Goal: Obtain resource: Obtain resource

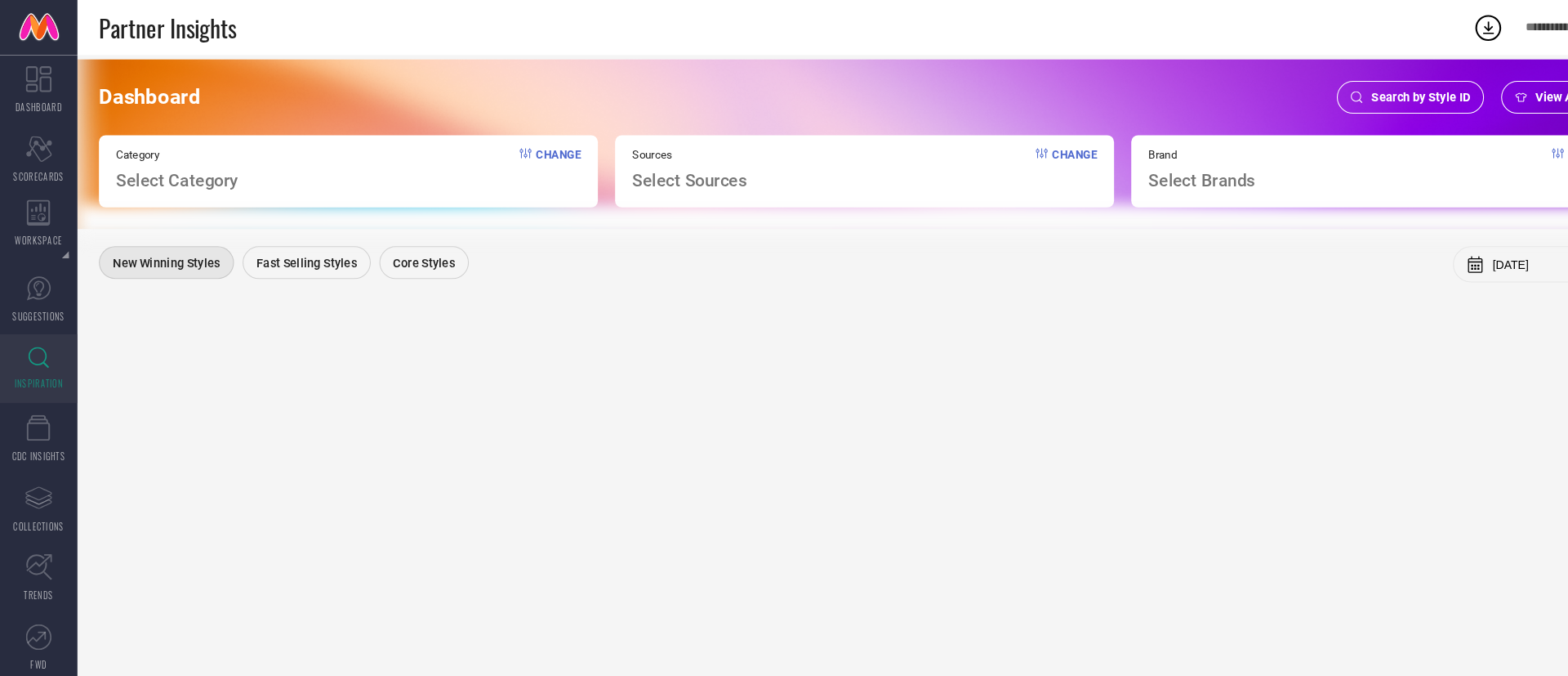
click at [1319, 85] on div "Search by Style ID" at bounding box center [1340, 92] width 140 height 31
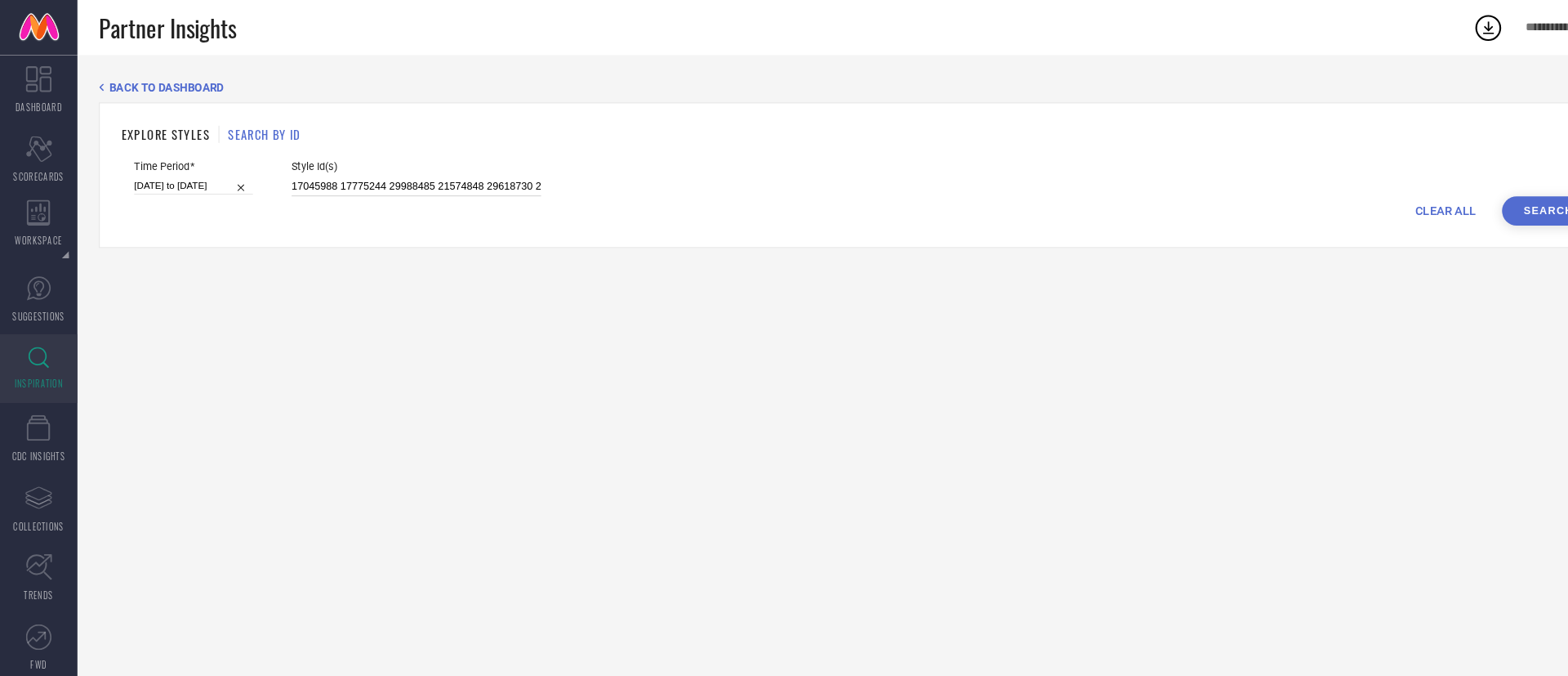
click at [400, 176] on input "17045988 17775244 29988485 21574848 29618730 21574840 26880608 30599738 2703219…" at bounding box center [395, 177] width 236 height 19
paste input "31162118 30902272 31014875 31038819 30934049 31162143 31011309 30666057 3101489…"
type input "31162118 30902272 31014875 31038819 30934049 31162143 31011309 30666057 3101489…"
select select "9"
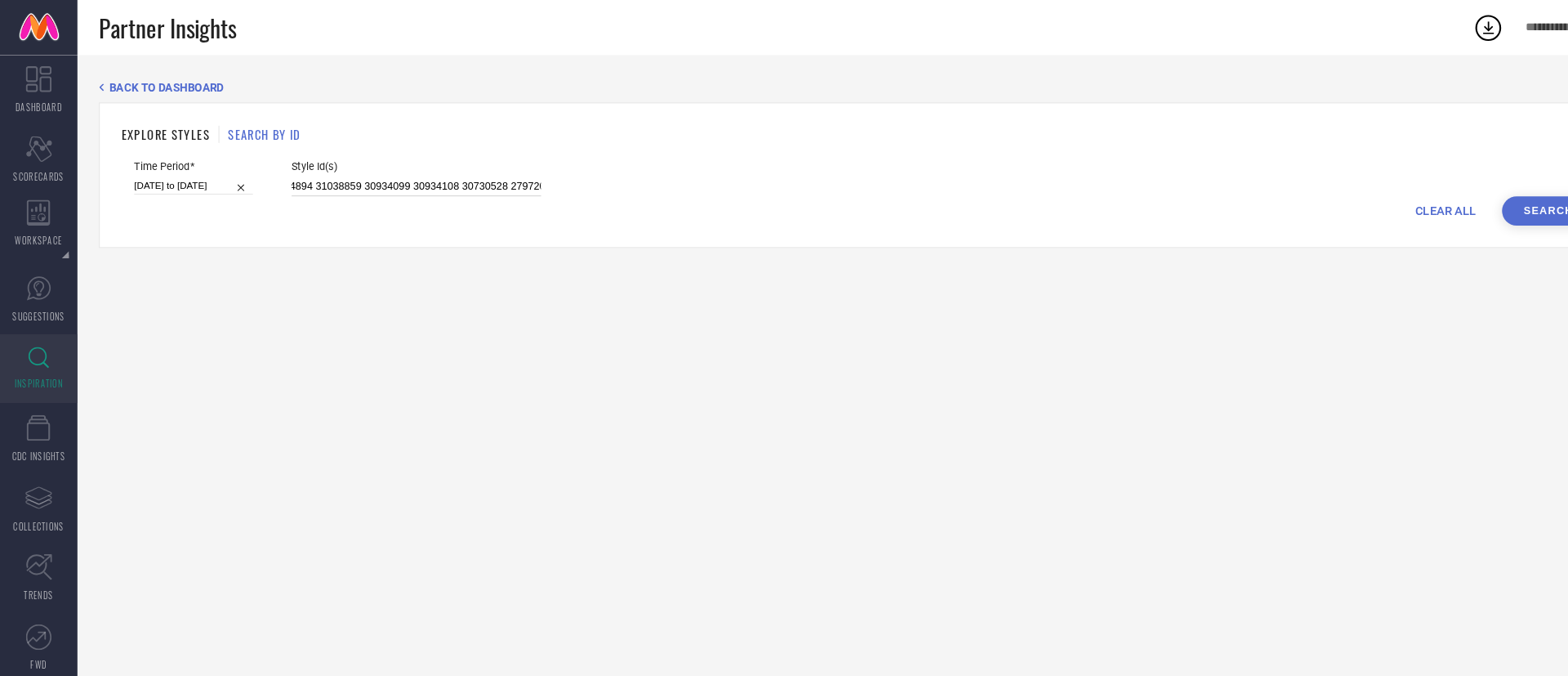
select select "2024"
select select "10"
select select "2024"
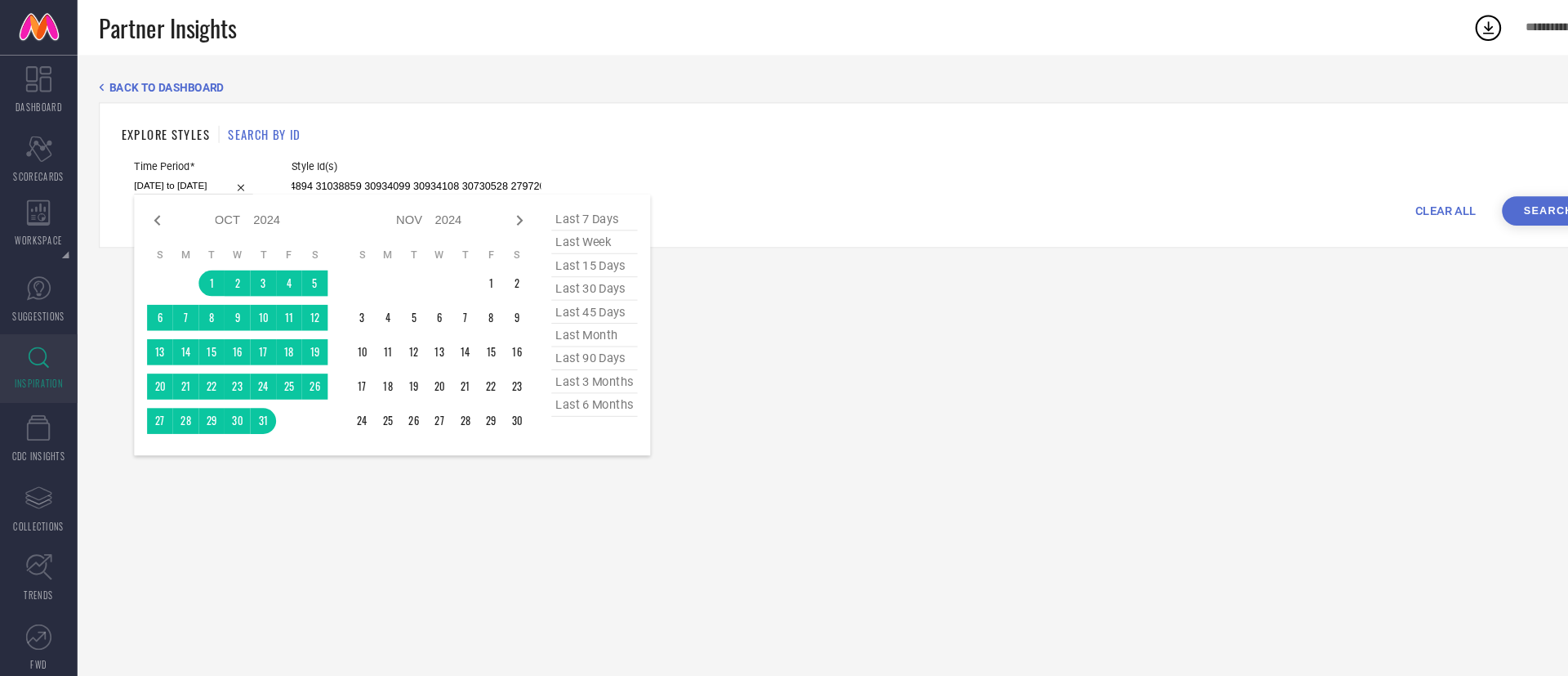
click at [183, 175] on input "[DATE] to [DATE]" at bounding box center [184, 176] width 113 height 17
type input "31162118 30902272 31014875 31038819 30934049 31162143 31011309 30666057 3101489…"
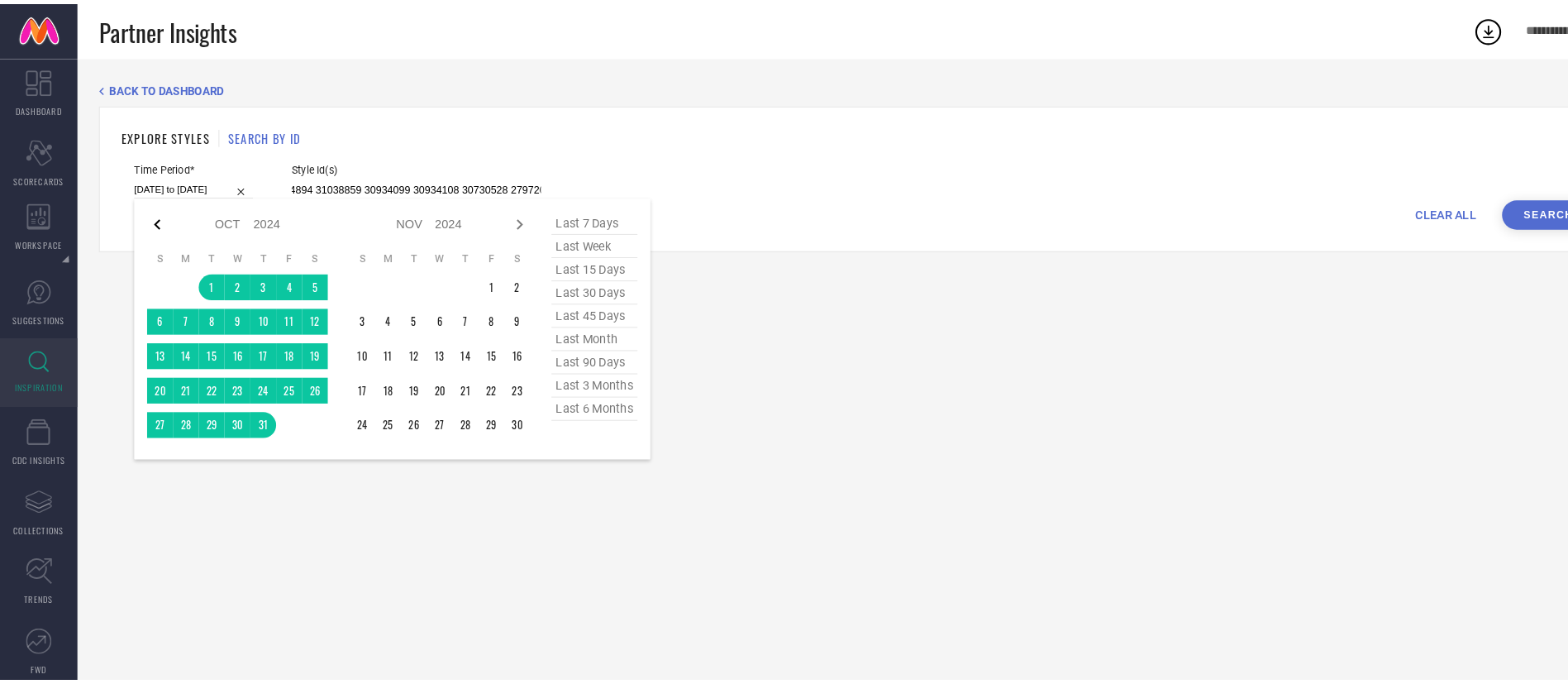
scroll to position [0, 0]
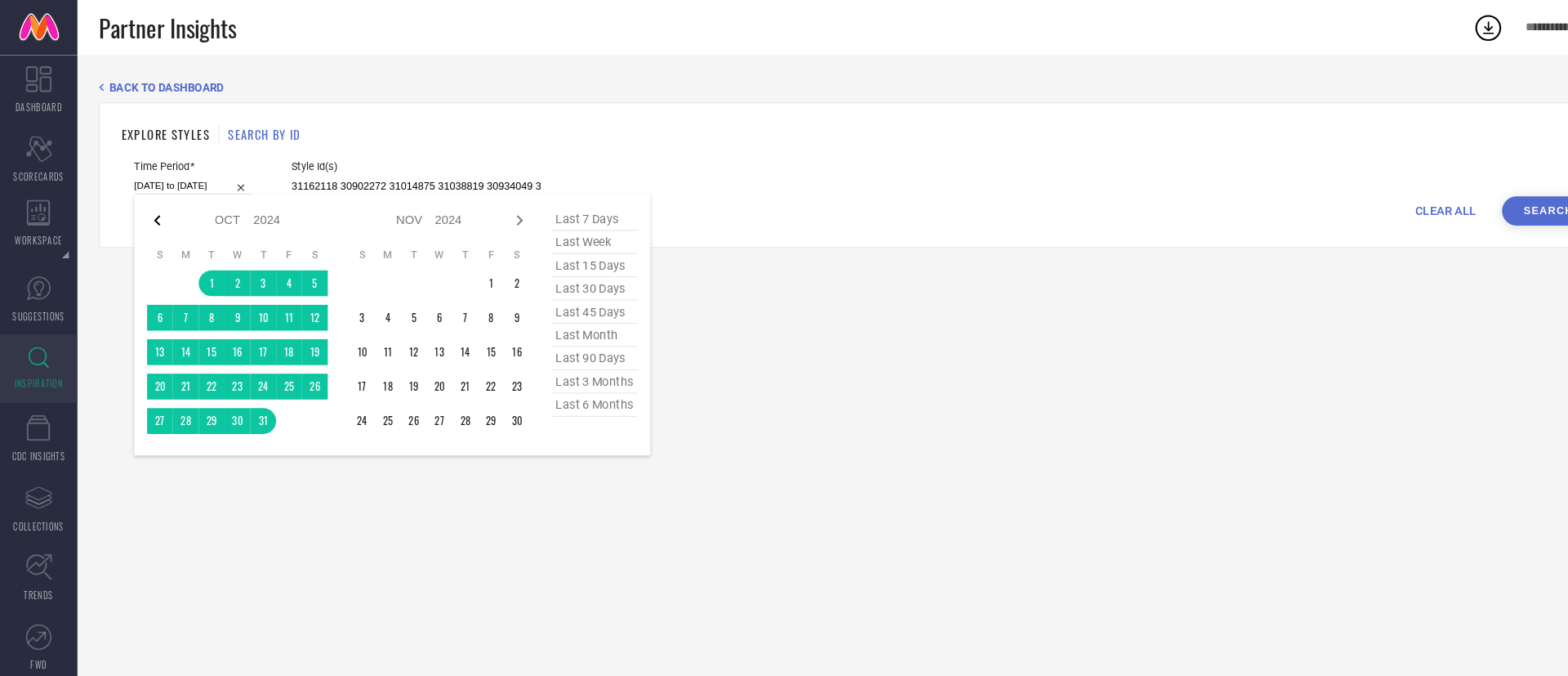
click at [144, 203] on icon at bounding box center [150, 209] width 20 height 20
select select "8"
select select "2024"
select select "9"
select select "2024"
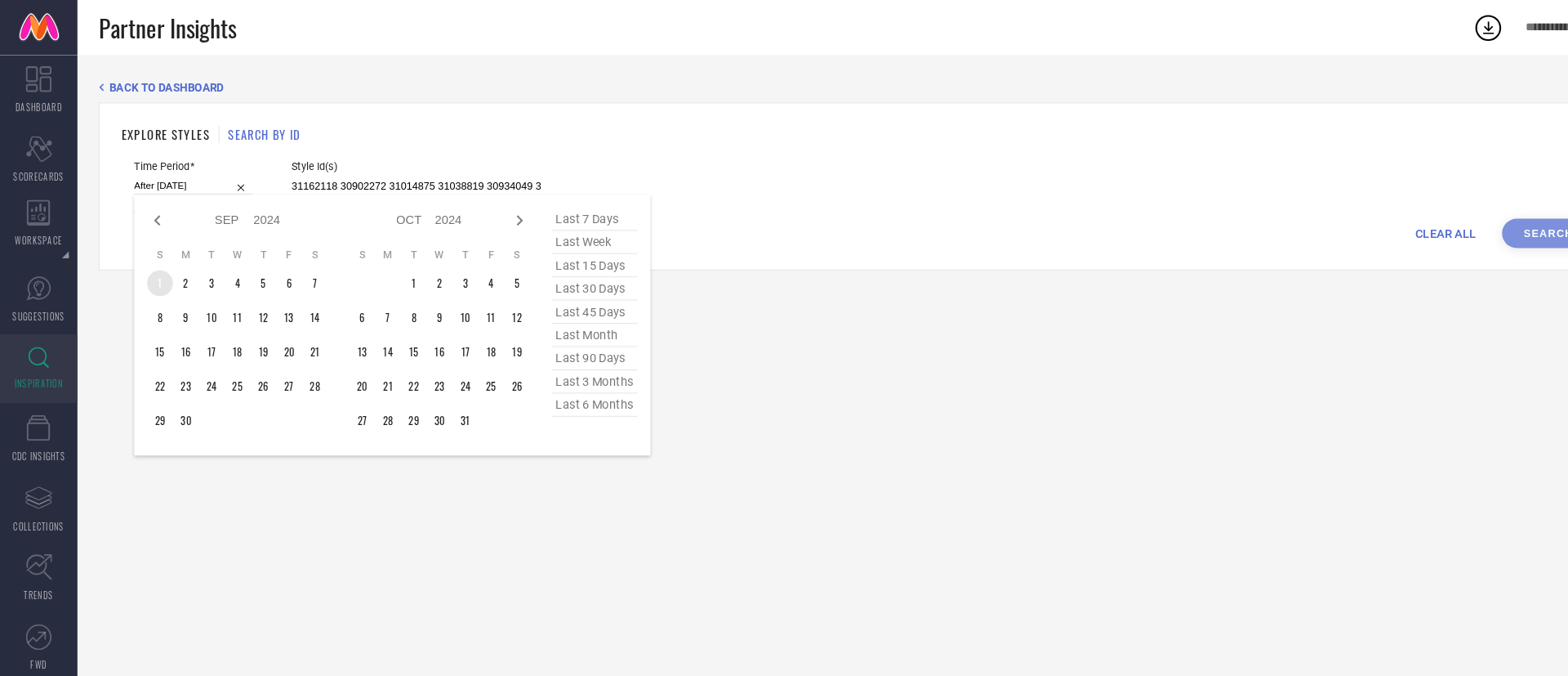
click at [151, 267] on td "1" at bounding box center [152, 268] width 25 height 25
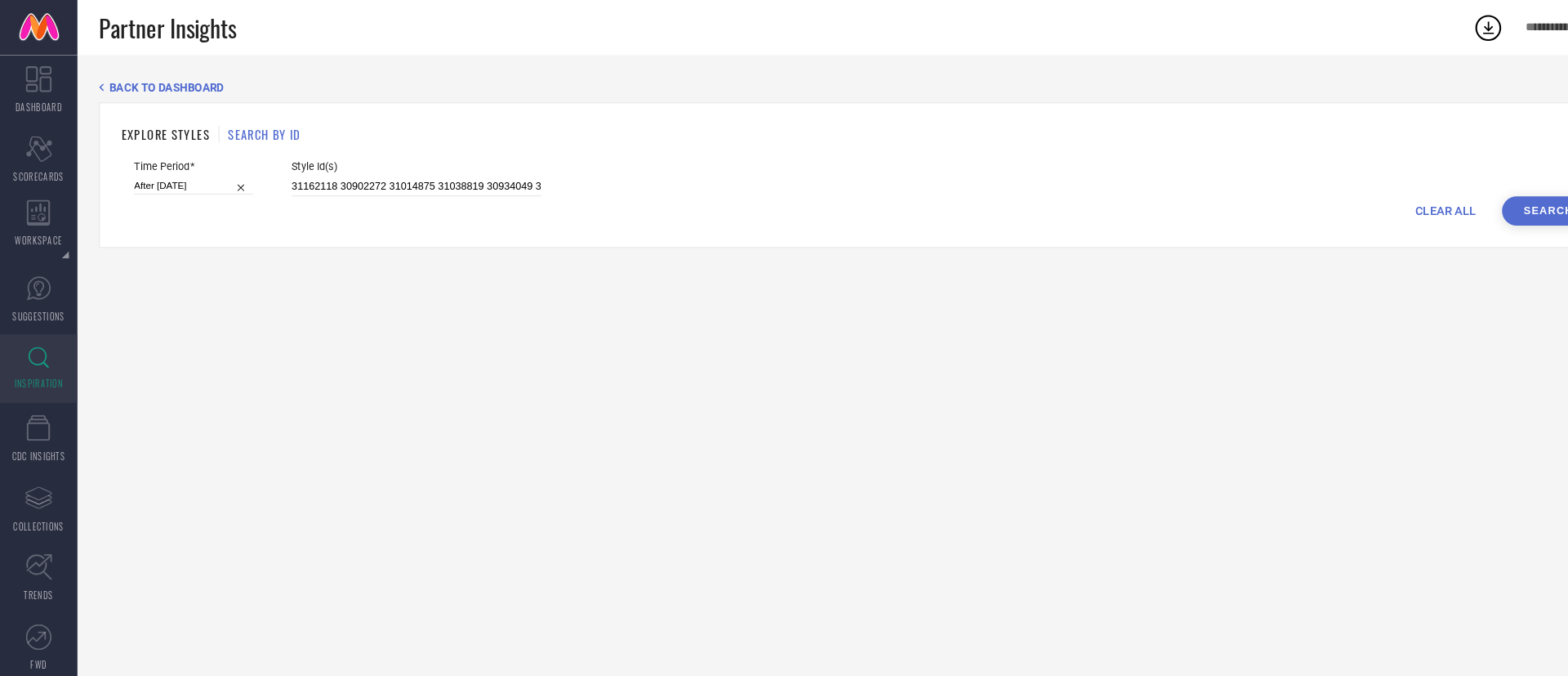
type input "[DATE] to [DATE]"
click at [1461, 201] on button "Search" at bounding box center [1470, 200] width 88 height 28
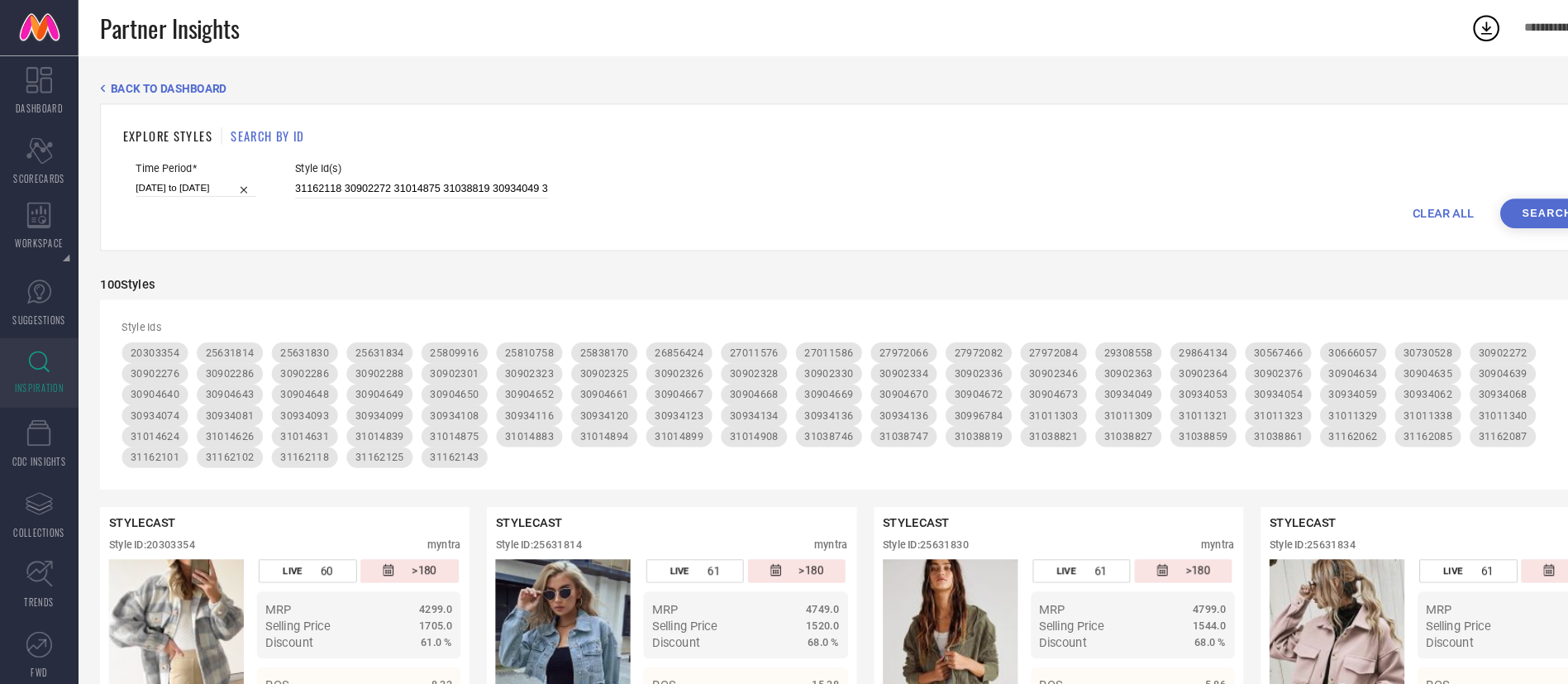
click at [1419, 21] on icon at bounding box center [1411, 27] width 29 height 29
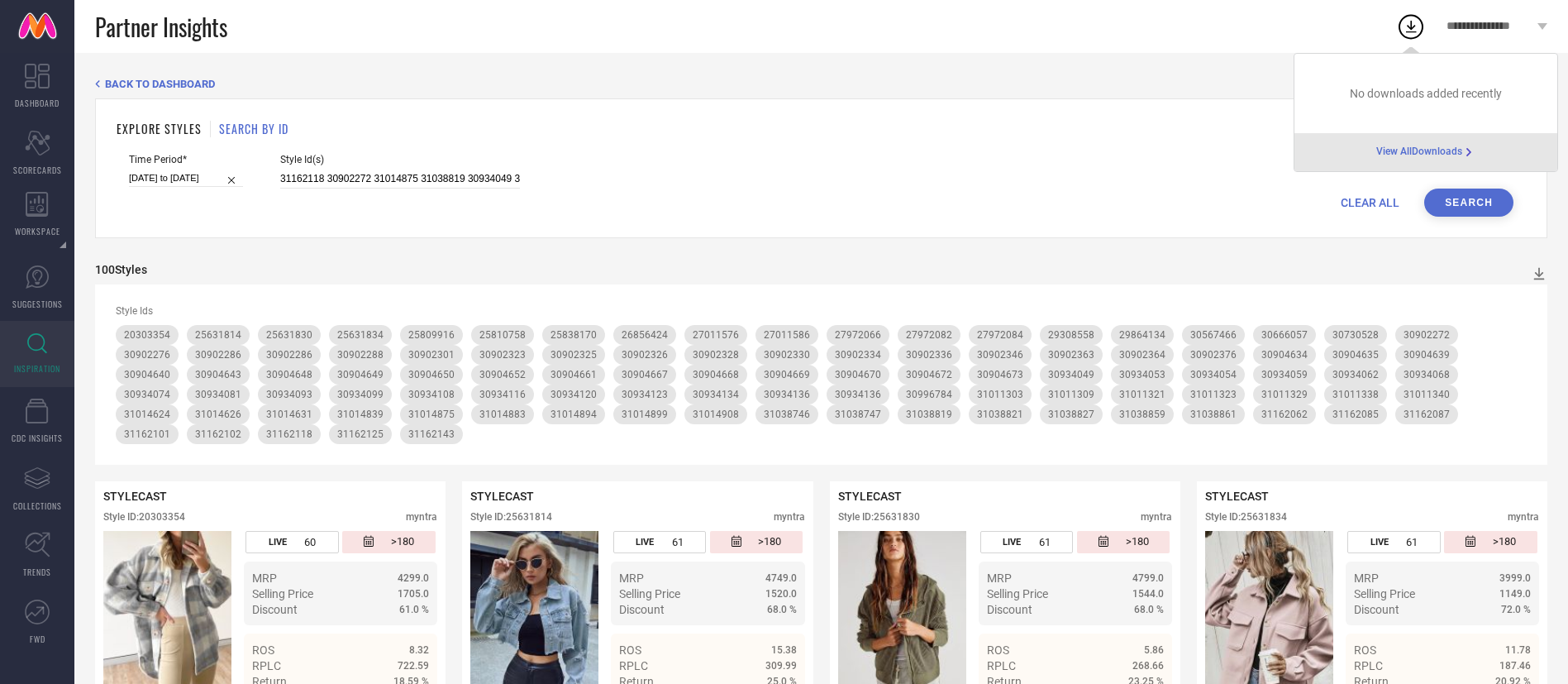
click at [1399, 154] on span "View All Downloads" at bounding box center [1418, 152] width 86 height 13
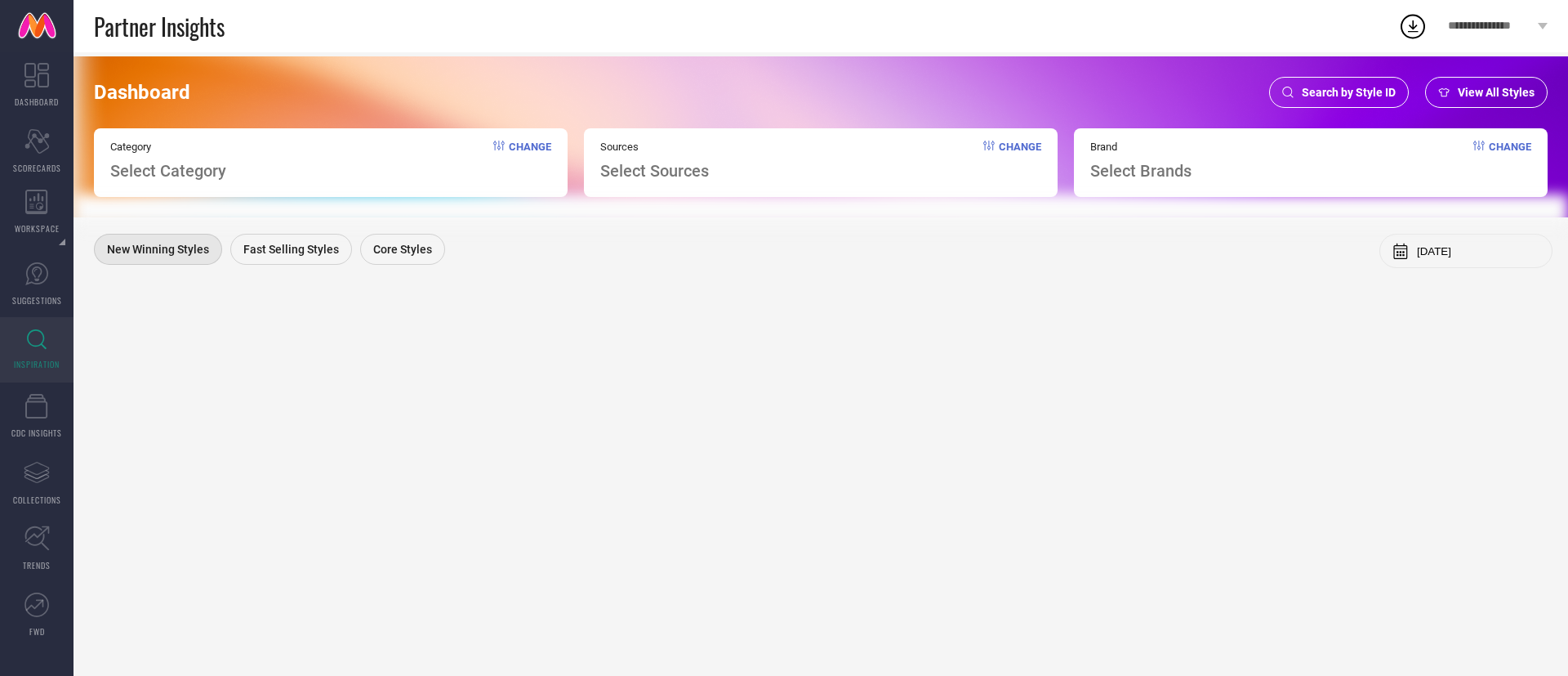
click at [1373, 95] on span "Search by Style ID" at bounding box center [1349, 92] width 94 height 13
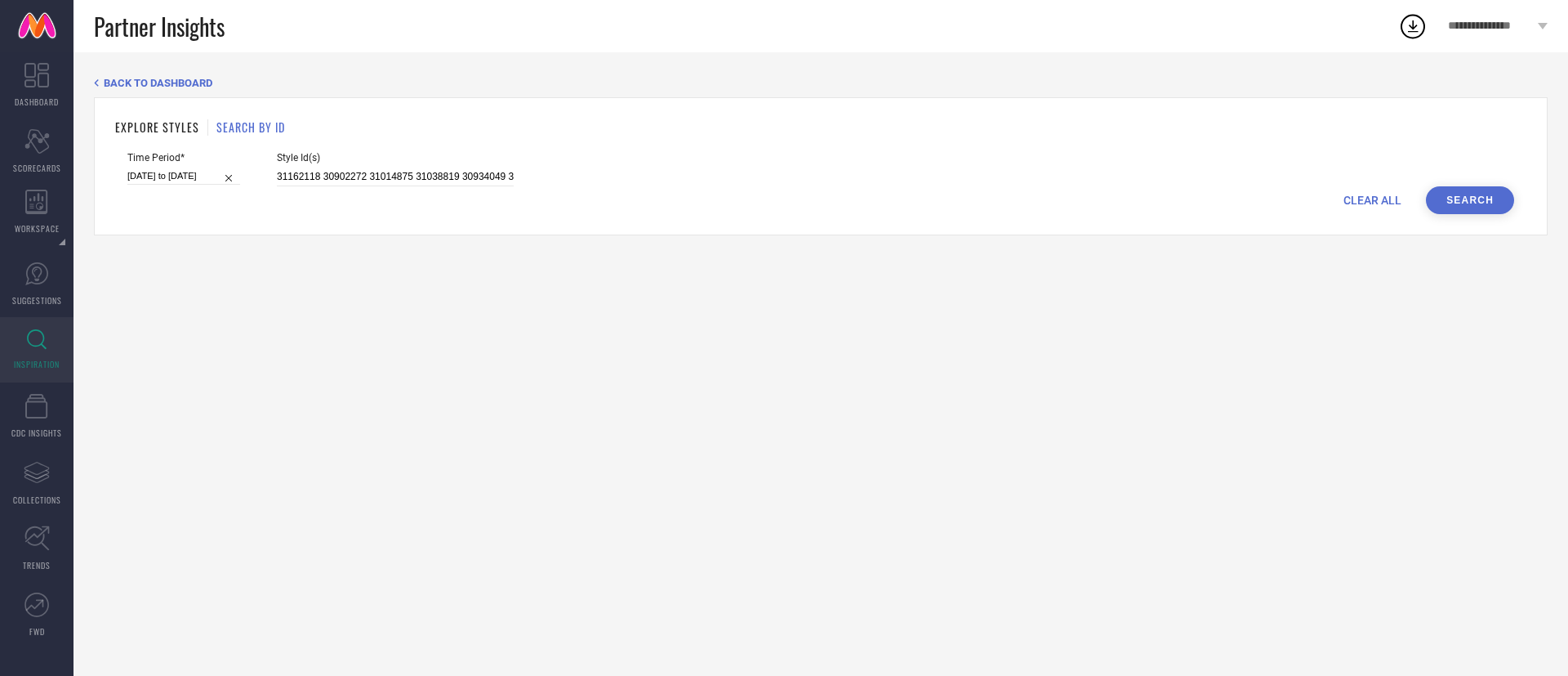
click at [1459, 190] on button "Search" at bounding box center [1470, 200] width 88 height 28
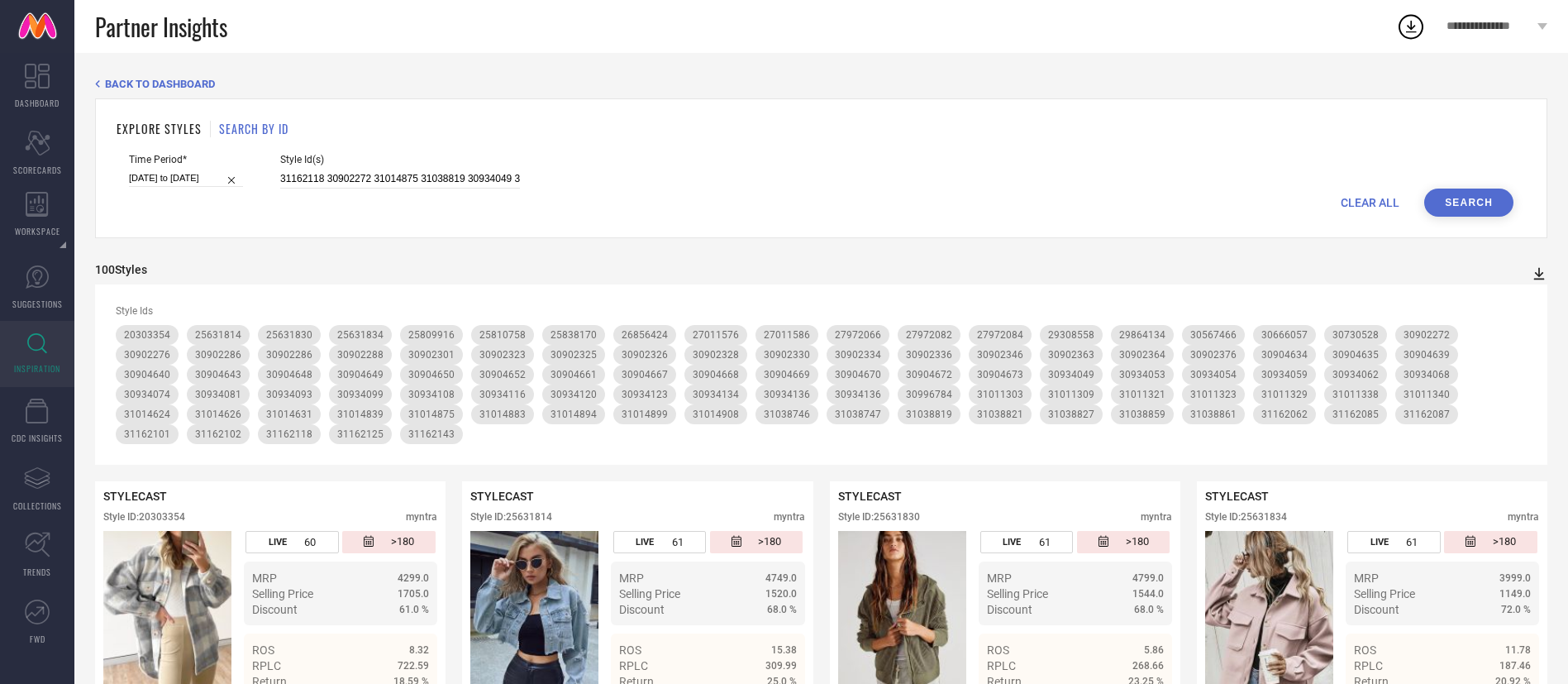
click at [1539, 272] on icon at bounding box center [1539, 273] width 17 height 17
click at [1520, 304] on span "PDF" at bounding box center [1521, 303] width 19 height 12
